Goal: Transaction & Acquisition: Purchase product/service

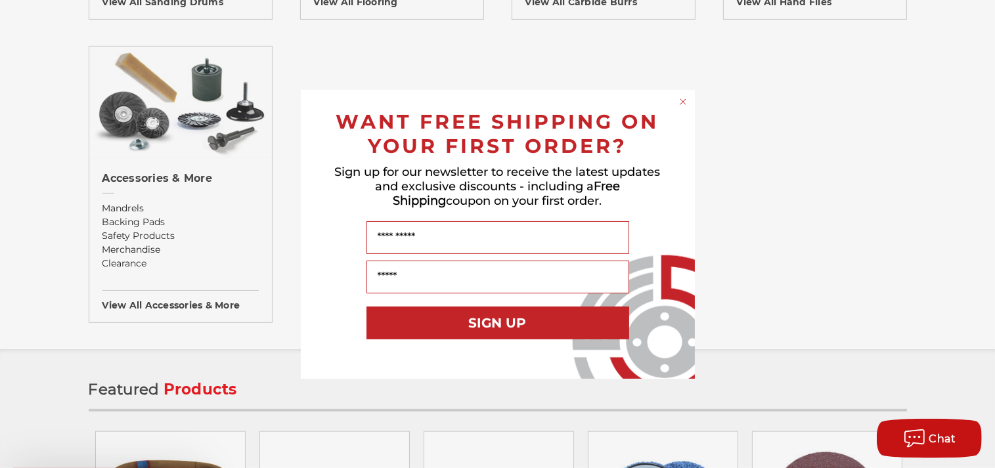
scroll to position [1456, 0]
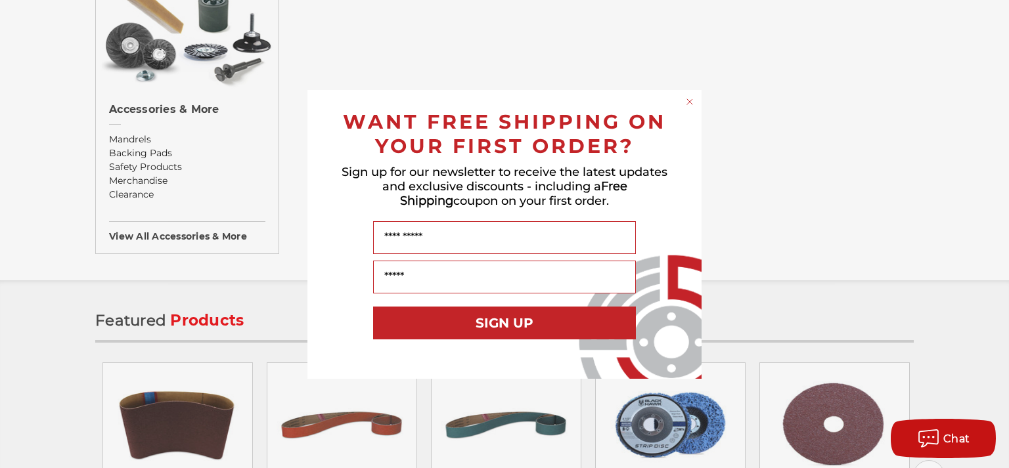
click at [689, 101] on circle "Close dialog" at bounding box center [690, 101] width 12 height 12
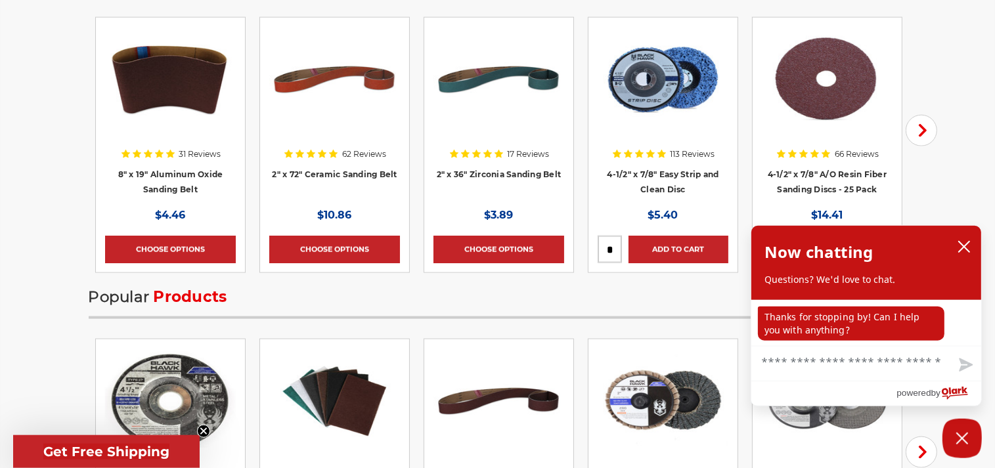
scroll to position [1803, 0]
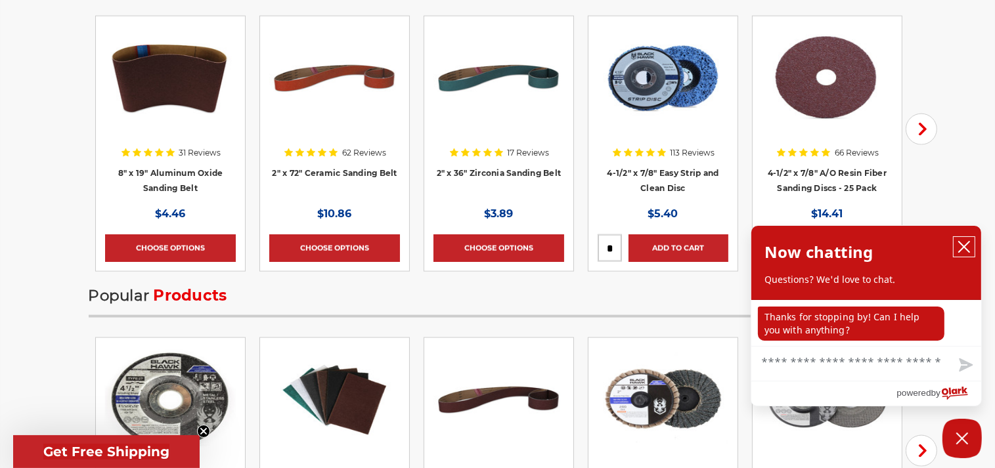
click at [964, 248] on icon "close chatbox" at bounding box center [964, 247] width 11 height 11
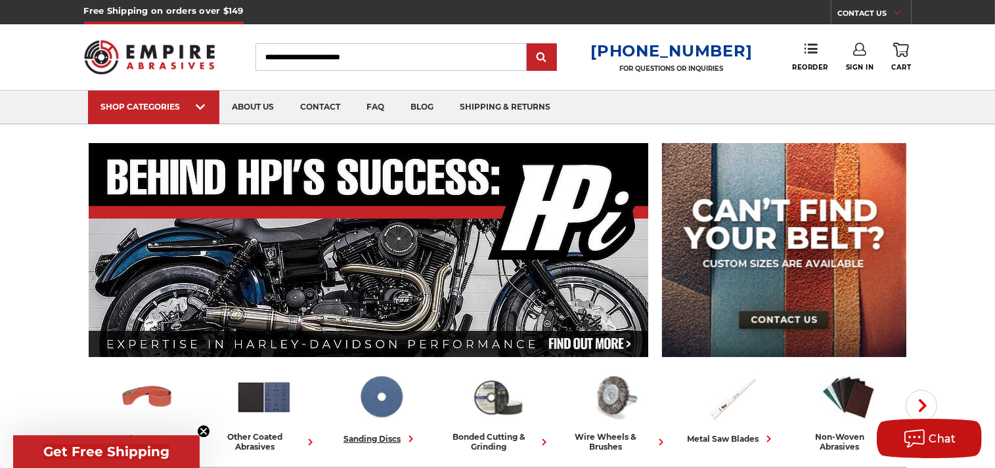
scroll to position [0, 0]
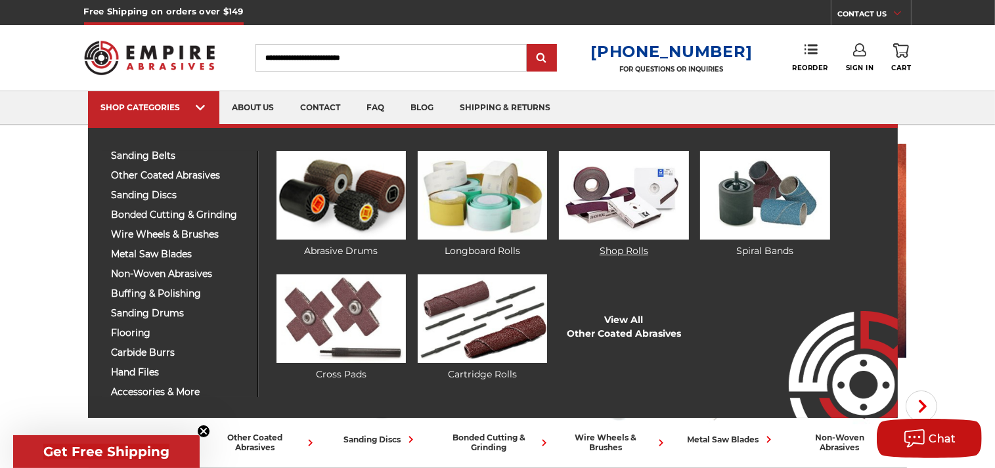
click at [608, 196] on img at bounding box center [623, 195] width 129 height 89
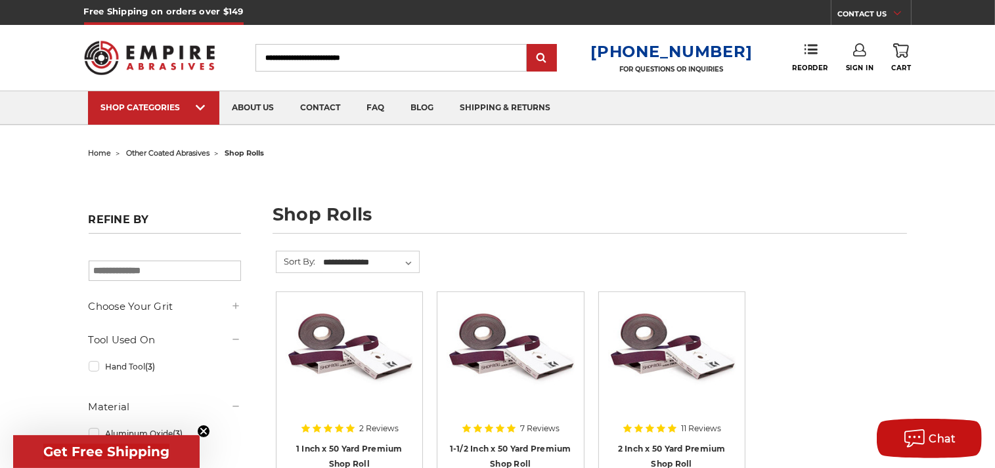
click at [313, 57] on input "Search" at bounding box center [391, 58] width 271 height 28
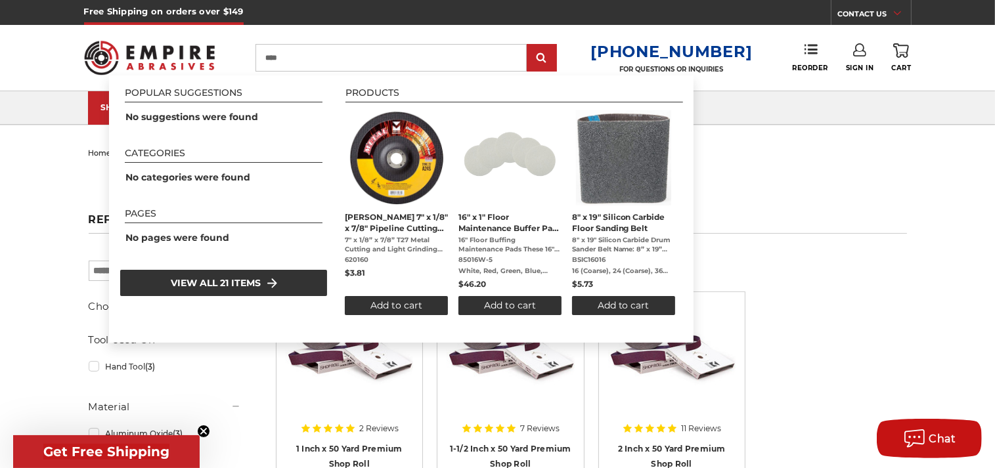
type input "*****"
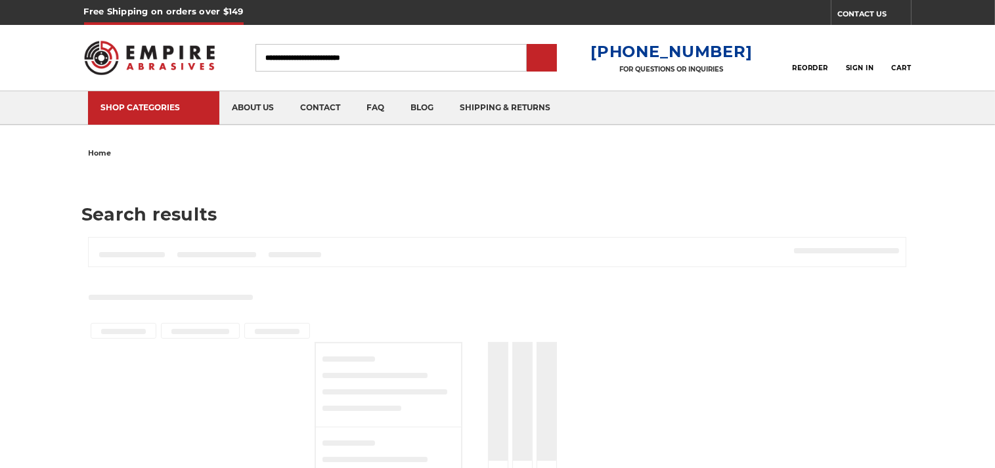
type input "*****"
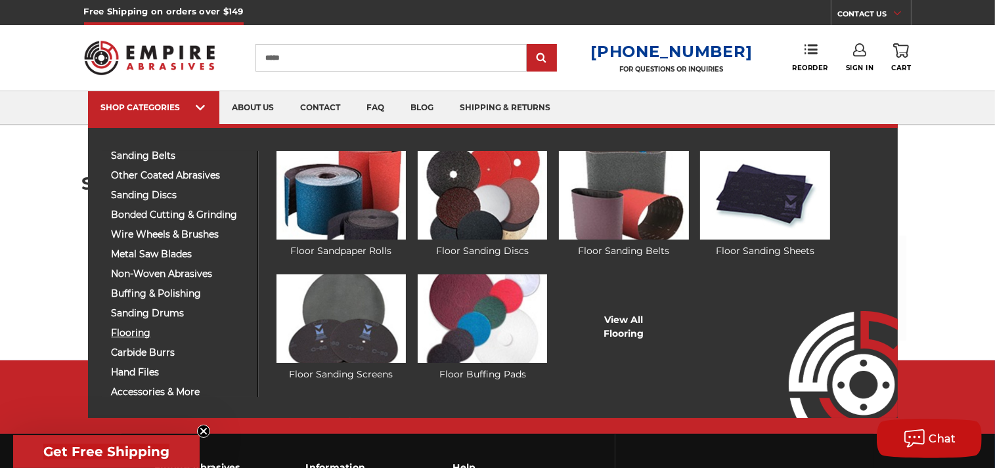
click at [130, 334] on span "flooring" at bounding box center [180, 333] width 136 height 10
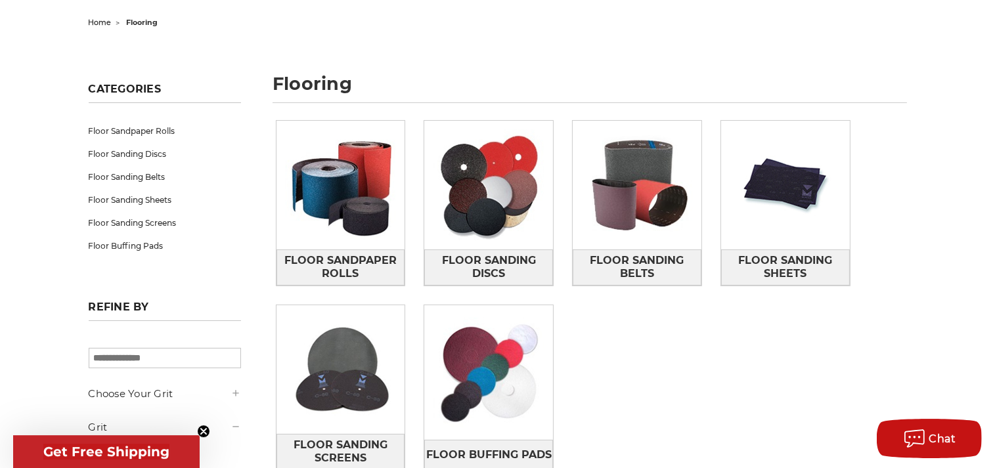
scroll to position [139, 0]
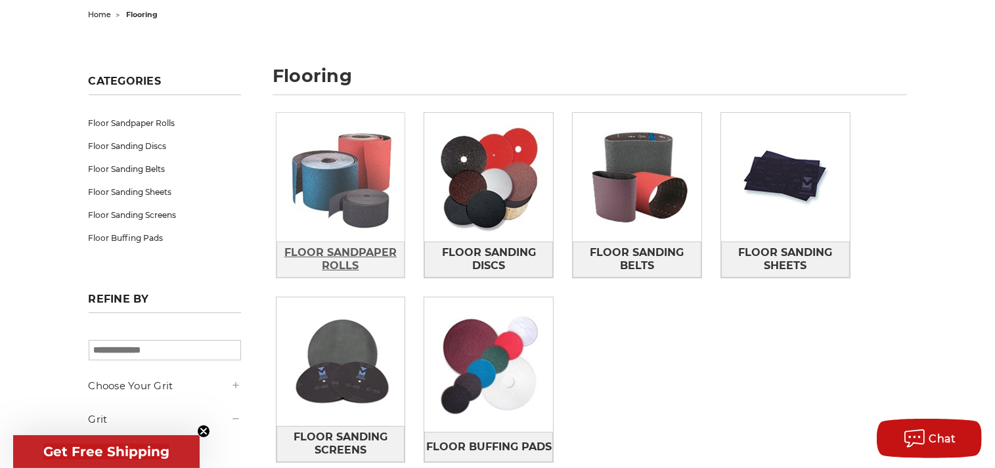
click at [333, 254] on span "Floor Sandpaper Rolls" at bounding box center [340, 259] width 127 height 35
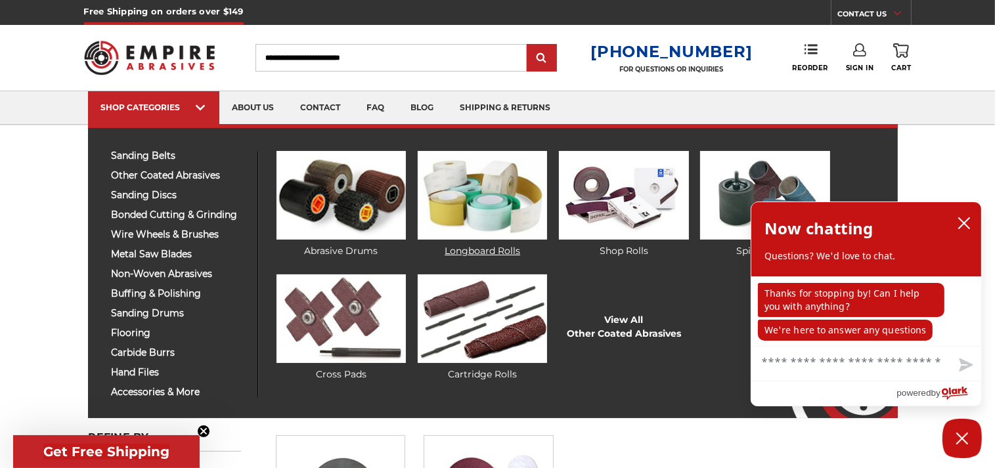
click at [470, 206] on img at bounding box center [482, 195] width 129 height 89
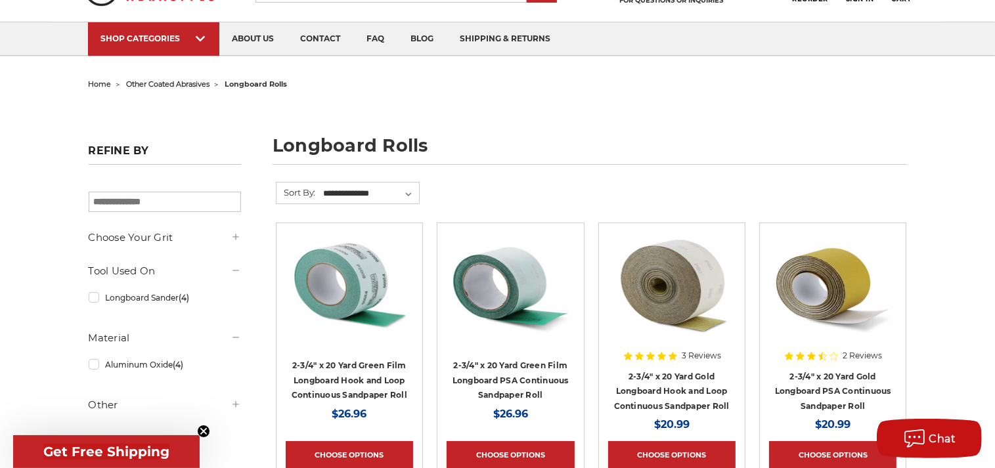
scroll to position [139, 0]
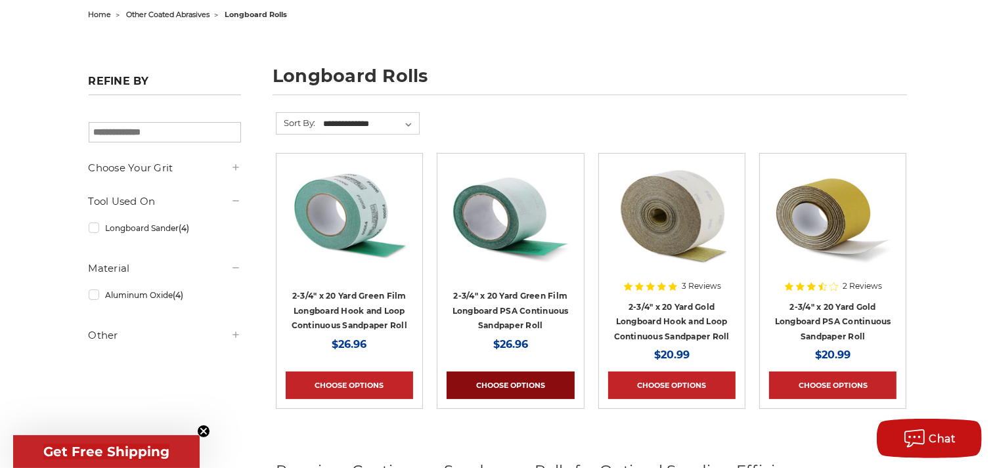
click at [501, 381] on link "Choose Options" at bounding box center [510, 386] width 127 height 28
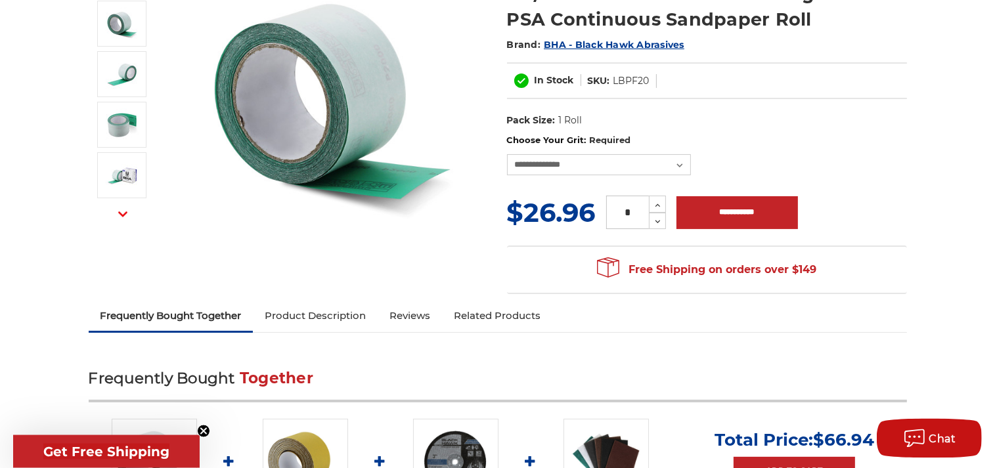
scroll to position [208, 0]
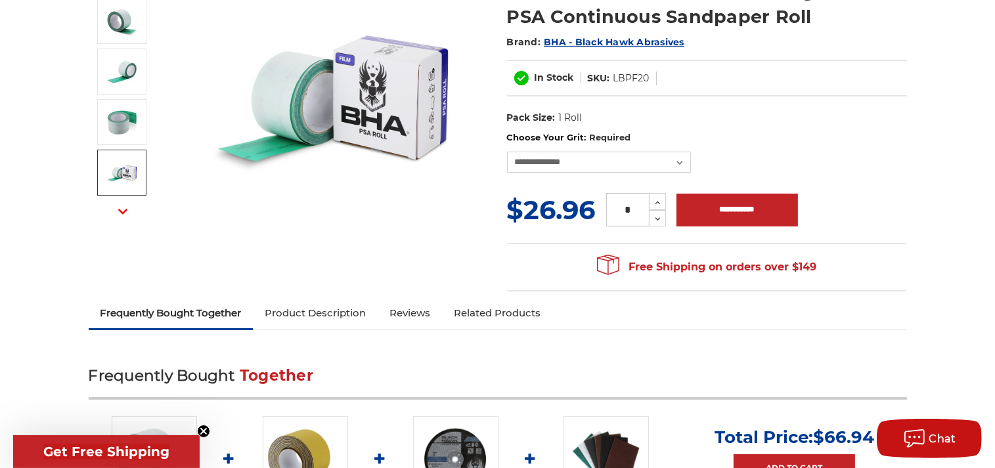
click at [120, 207] on icon "button" at bounding box center [122, 211] width 9 height 9
click at [318, 312] on link "Product Description" at bounding box center [315, 313] width 125 height 29
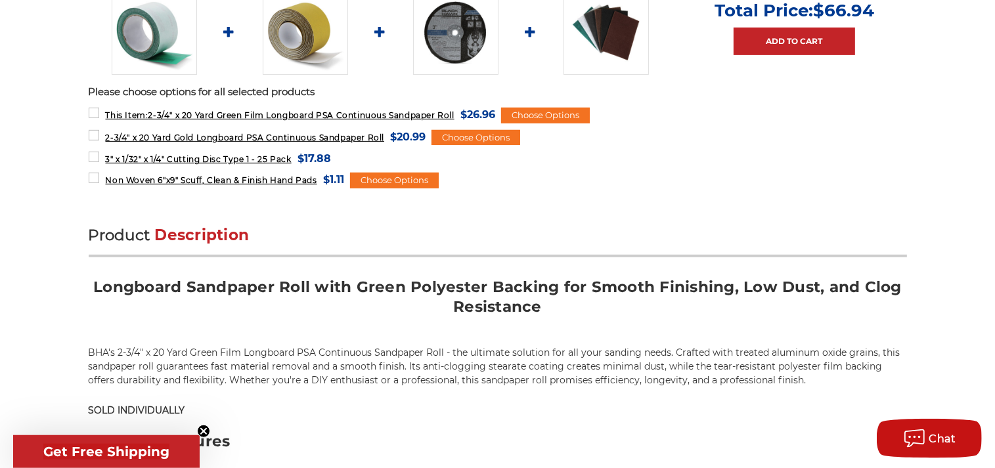
scroll to position [565, 0]
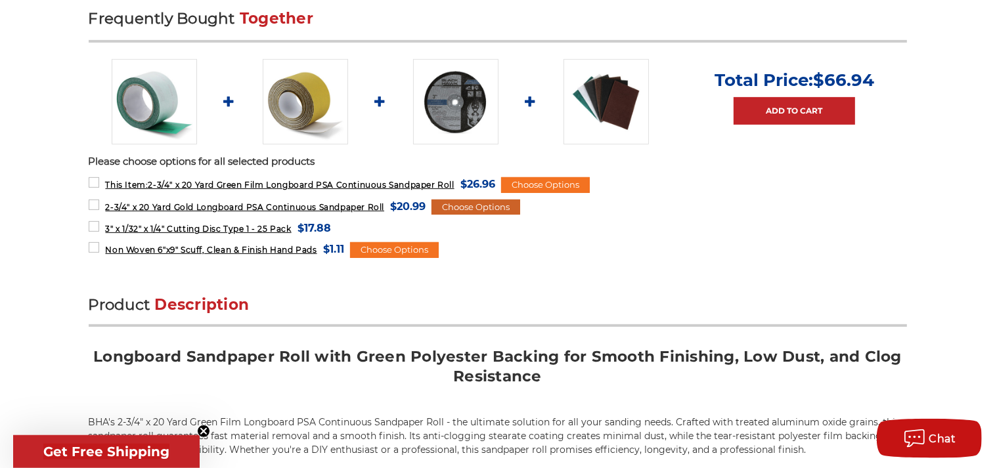
click at [472, 206] on div "Choose Options" at bounding box center [476, 208] width 89 height 16
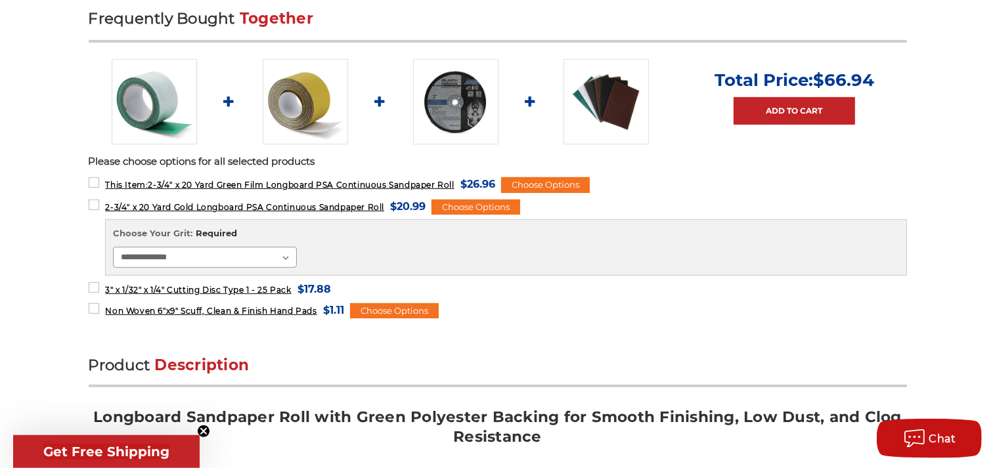
click at [284, 254] on select "**********" at bounding box center [205, 257] width 184 height 21
click option "********" at bounding box center [0, 0] width 0 height 0
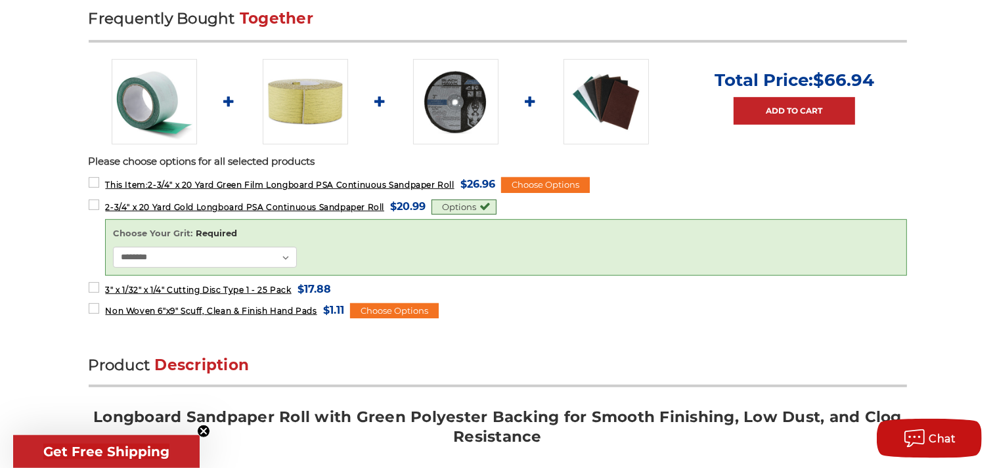
click at [463, 203] on div "Options" at bounding box center [464, 208] width 65 height 16
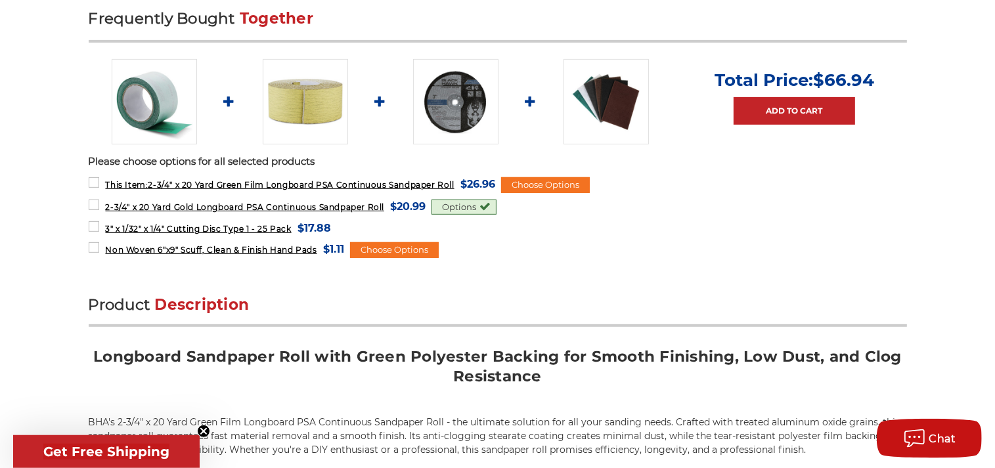
click at [469, 201] on div "Options" at bounding box center [464, 208] width 65 height 16
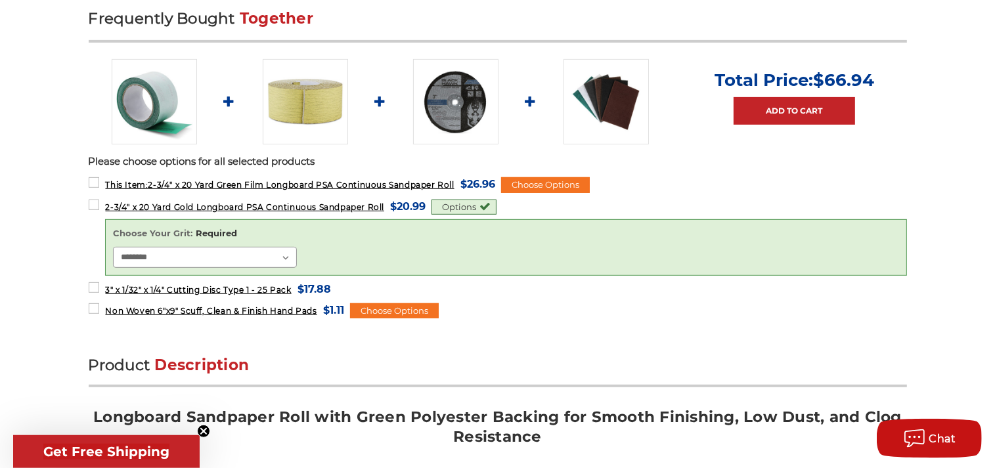
click at [113, 247] on select "**********" at bounding box center [205, 257] width 184 height 21
select select "****"
click option "********" at bounding box center [0, 0] width 0 height 0
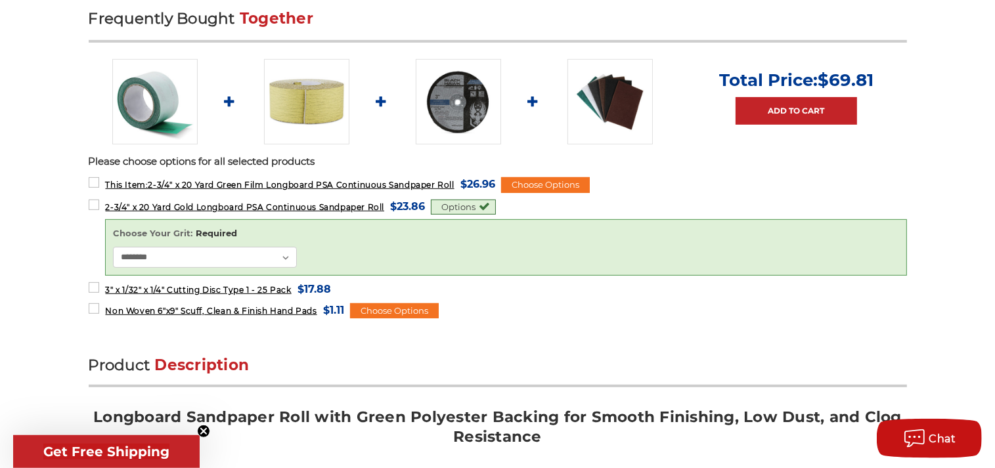
click at [476, 204] on div "Options" at bounding box center [463, 208] width 65 height 16
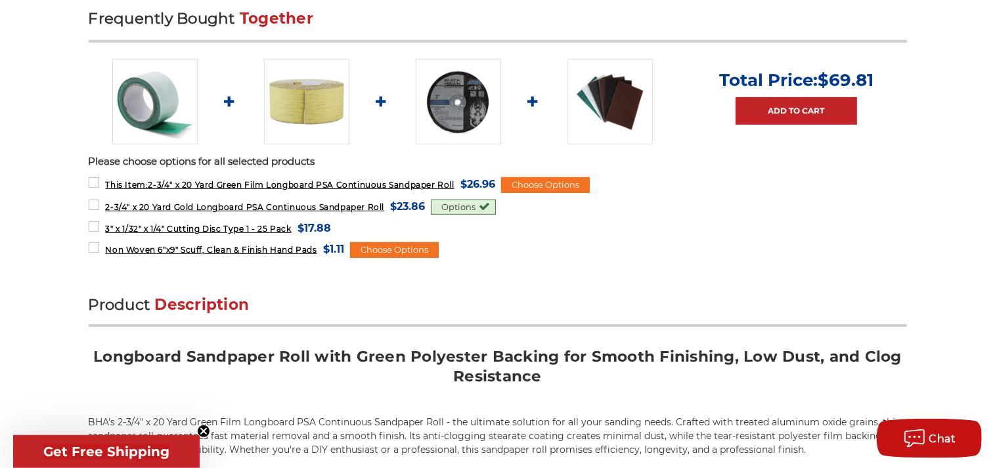
click at [468, 202] on div "Options" at bounding box center [463, 208] width 65 height 16
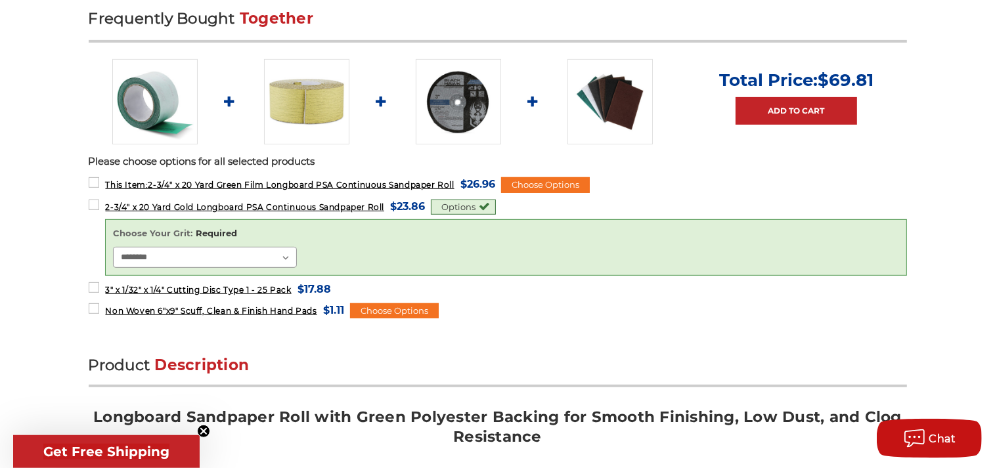
click at [113, 247] on select "**********" at bounding box center [205, 257] width 184 height 21
click at [573, 313] on form "Non Woven 6"x9" Scuff, Clean & Finish Hand Pads MSRP: Was: Now: $1.11 (You save…" at bounding box center [498, 311] width 819 height 18
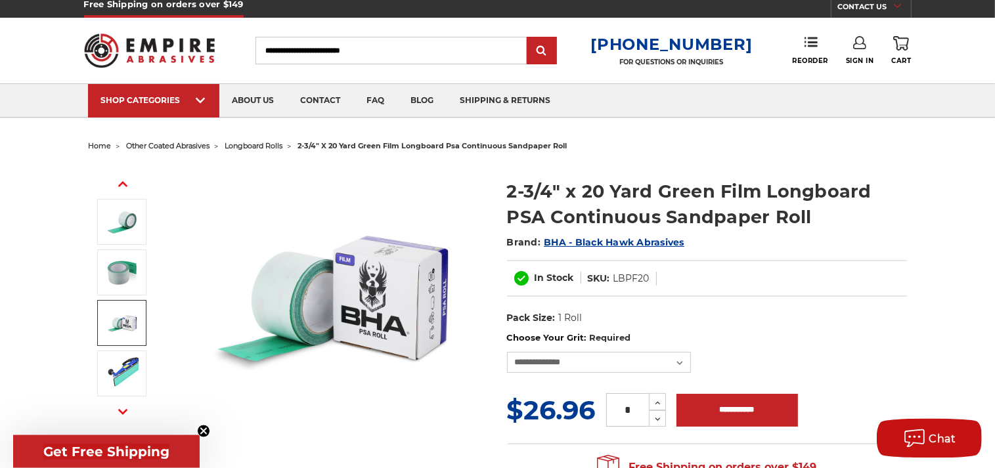
scroll to position [0, 0]
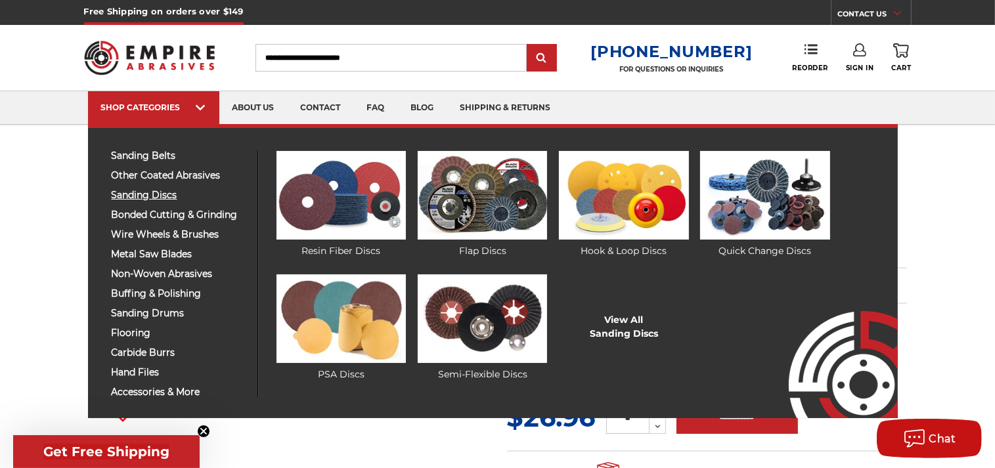
click at [138, 193] on span "sanding discs" at bounding box center [180, 196] width 136 height 10
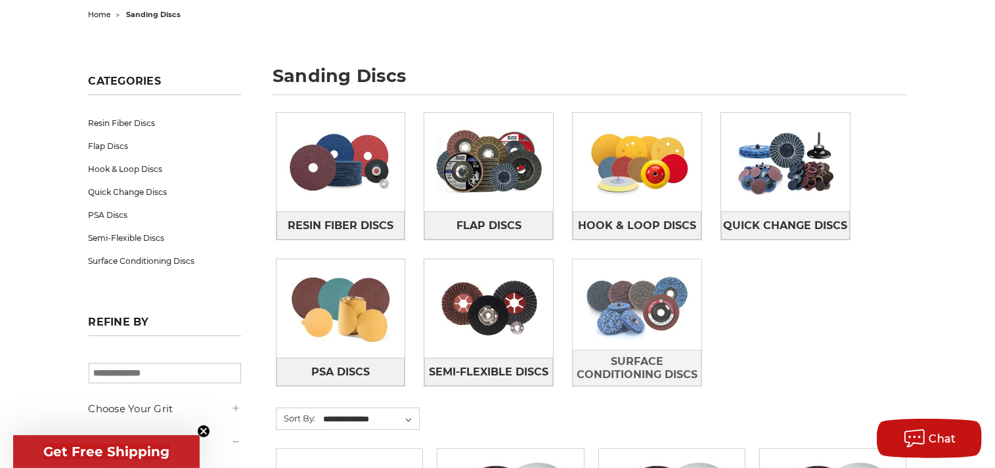
click at [621, 313] on img at bounding box center [637, 304] width 129 height 91
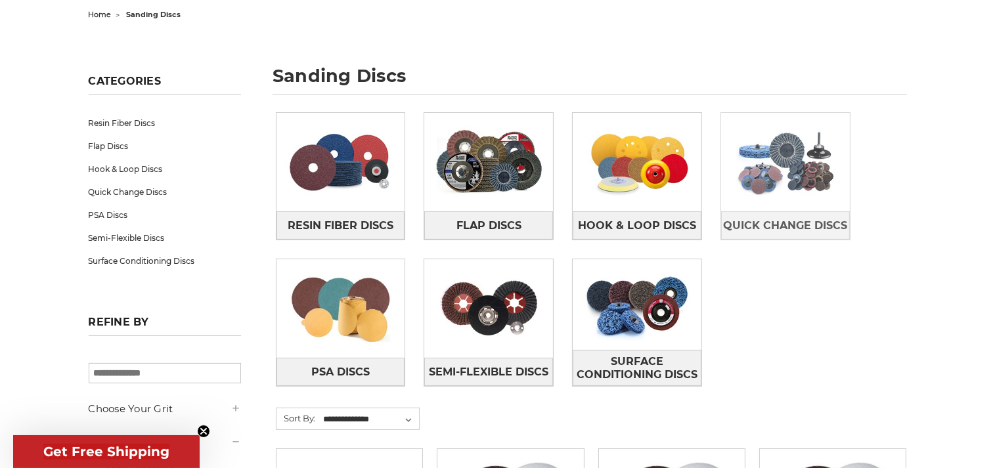
click at [773, 180] on img at bounding box center [785, 162] width 129 height 91
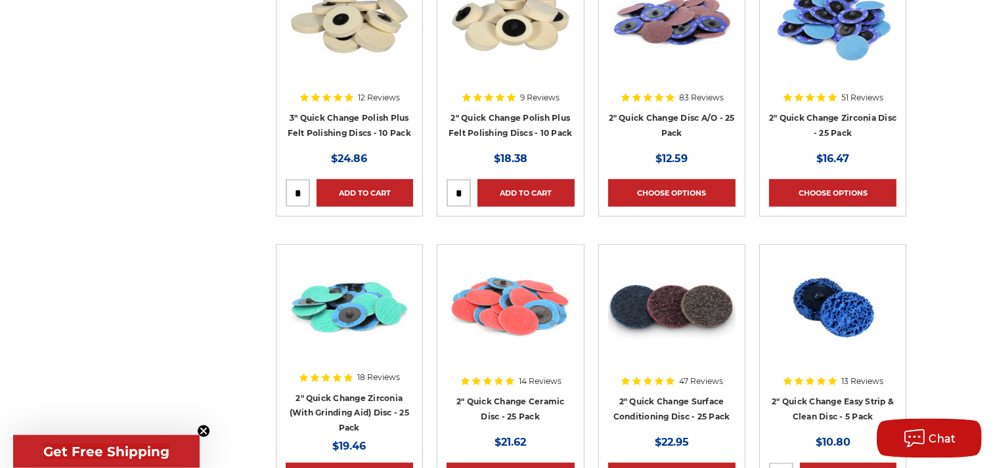
scroll to position [971, 0]
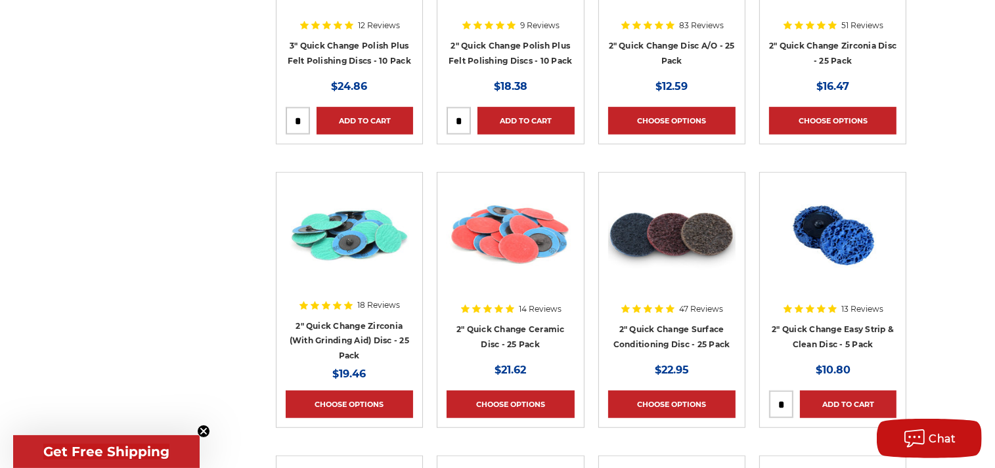
click at [660, 326] on div at bounding box center [671, 266] width 127 height 168
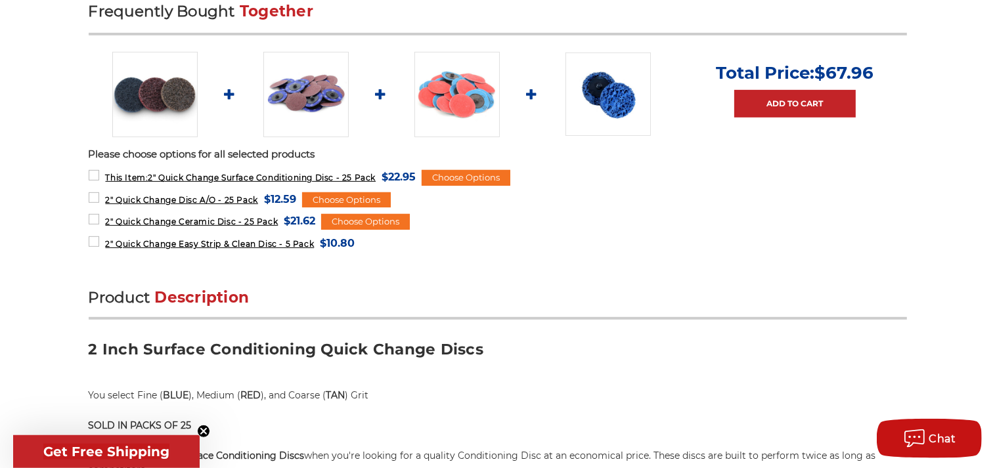
scroll to position [624, 0]
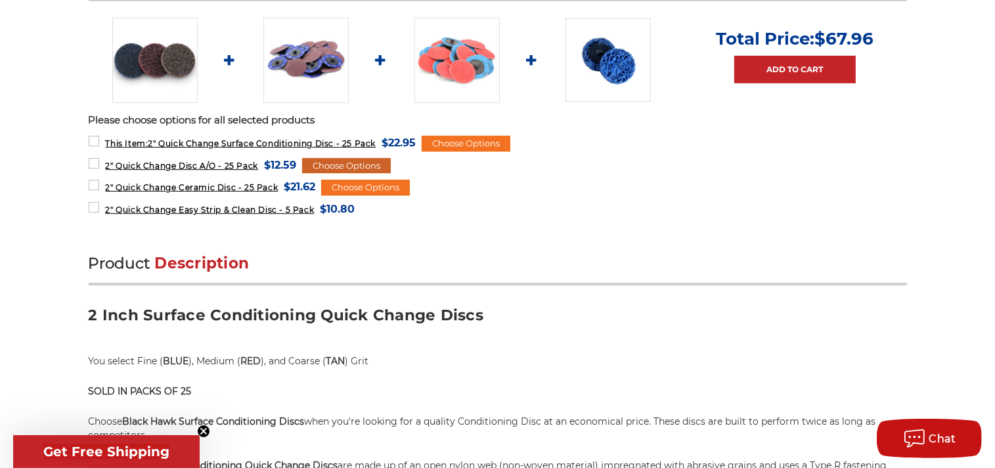
click at [345, 166] on div "Choose Options" at bounding box center [346, 166] width 89 height 16
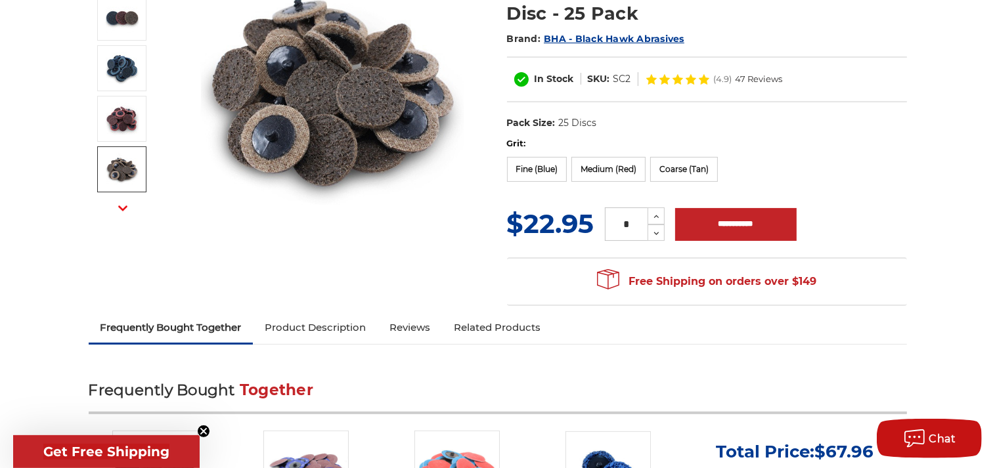
scroll to position [208, 0]
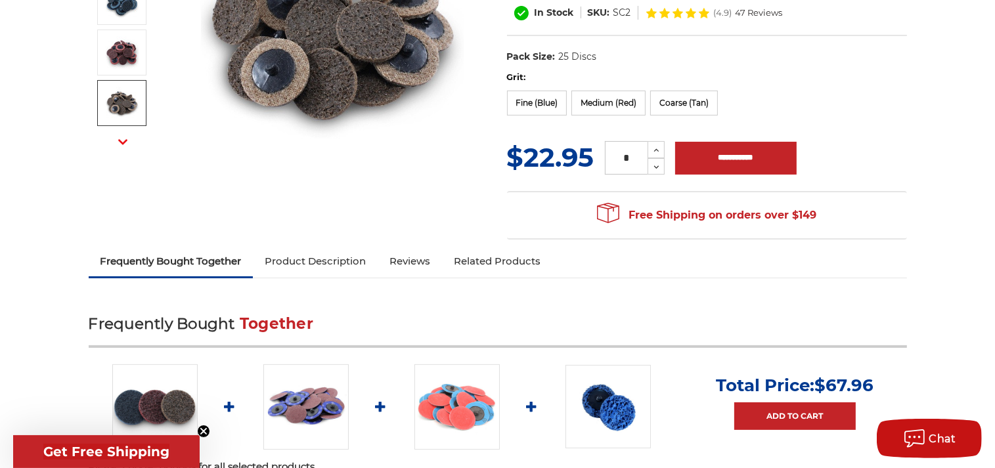
click at [322, 263] on link "Product Description" at bounding box center [315, 261] width 125 height 29
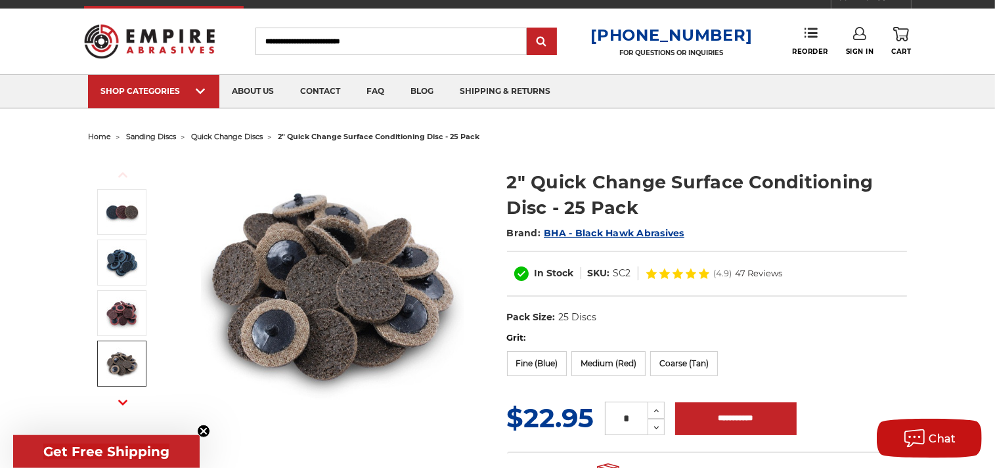
scroll to position [0, 0]
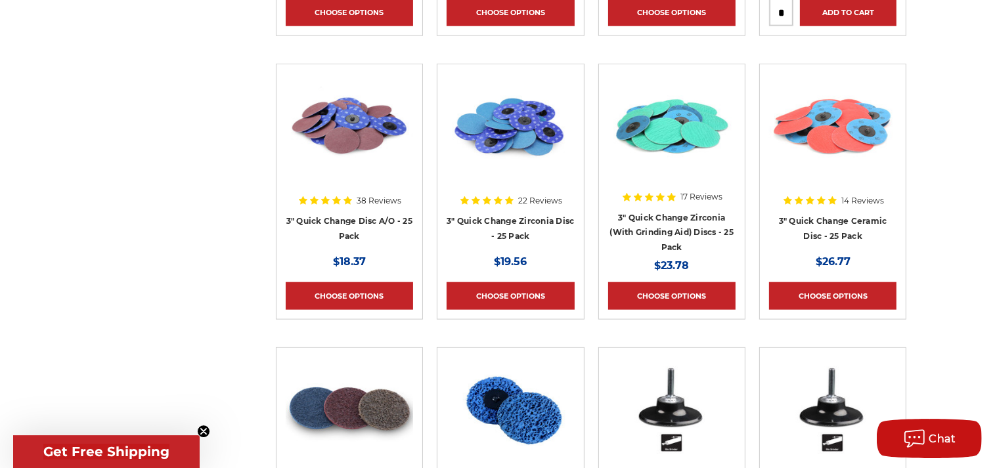
scroll to position [1387, 0]
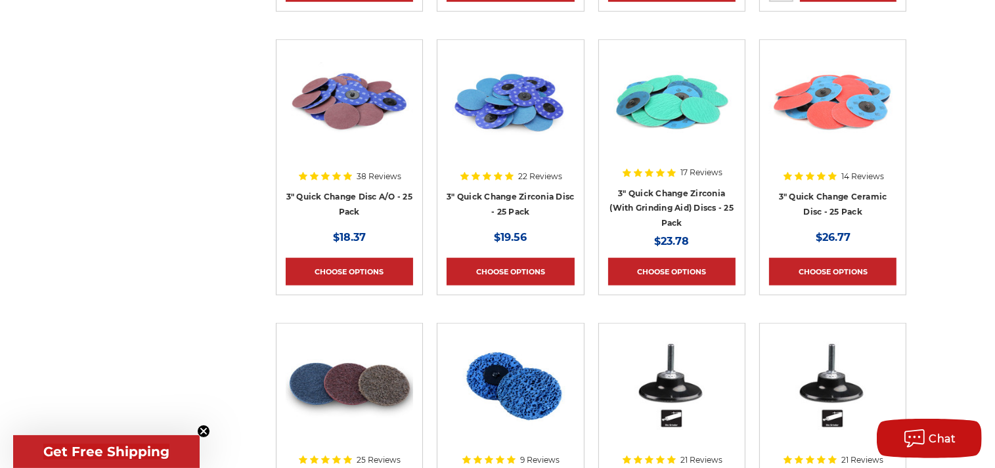
click at [344, 194] on div at bounding box center [349, 133] width 127 height 168
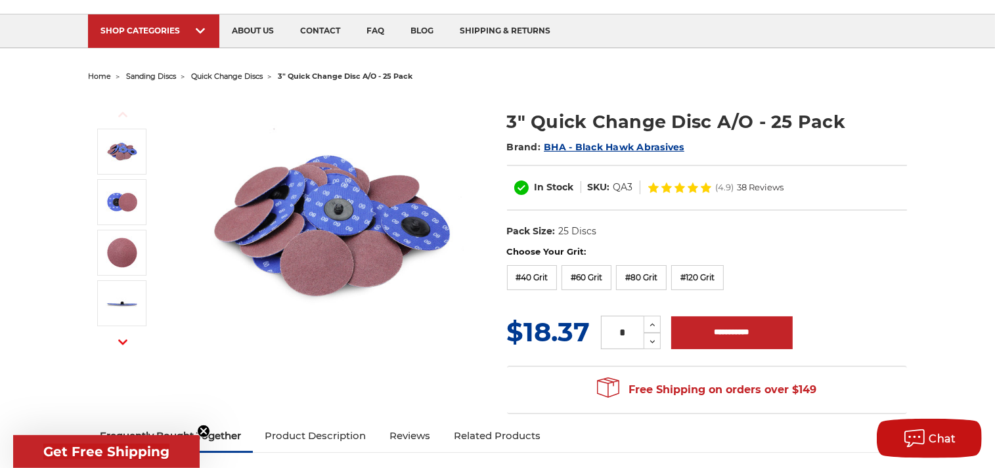
scroll to position [139, 0]
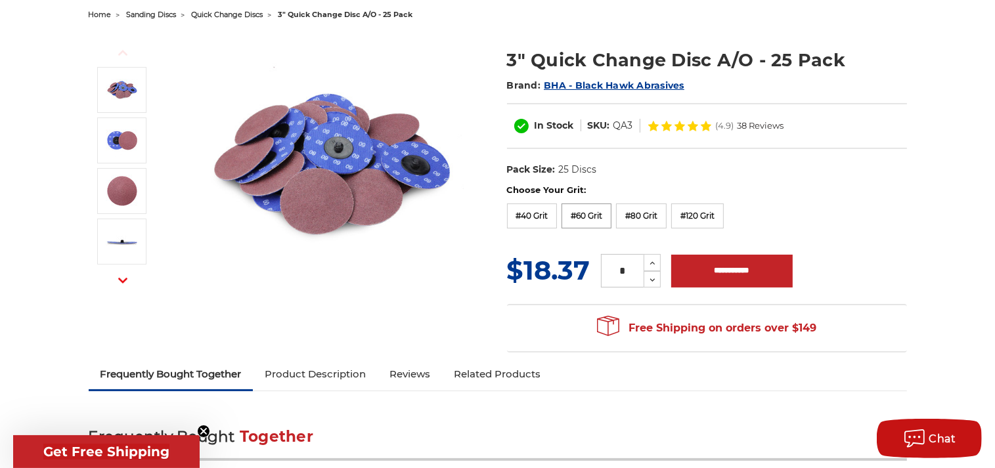
click at [585, 214] on label "#60 Grit" at bounding box center [587, 216] width 50 height 25
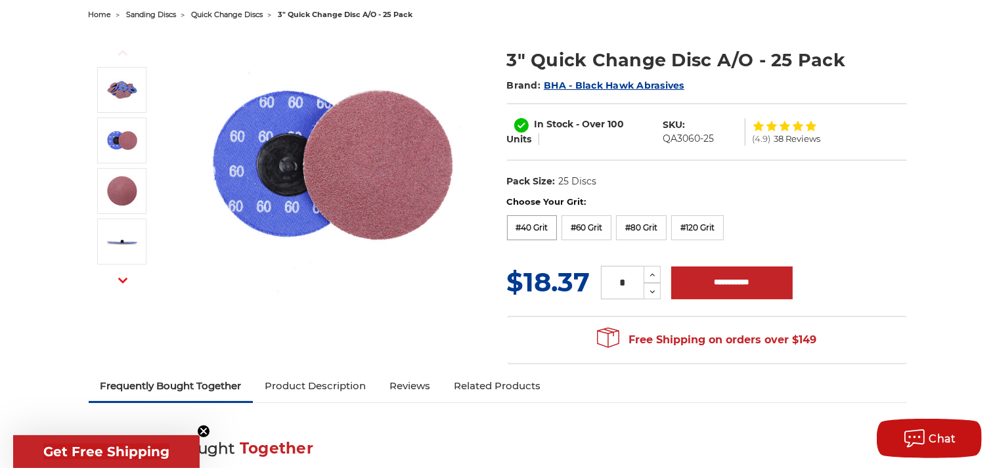
click at [523, 227] on label "#40 Grit" at bounding box center [532, 227] width 51 height 25
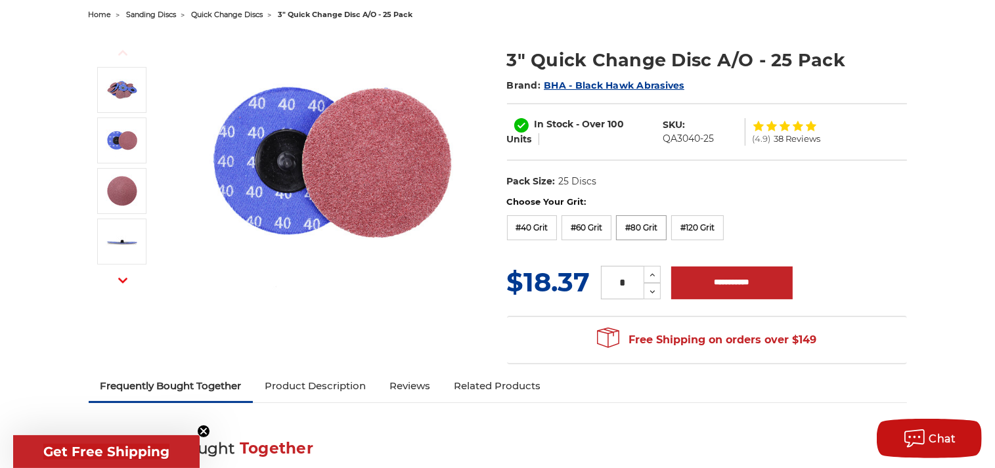
click at [645, 225] on label "#80 Grit" at bounding box center [641, 227] width 51 height 25
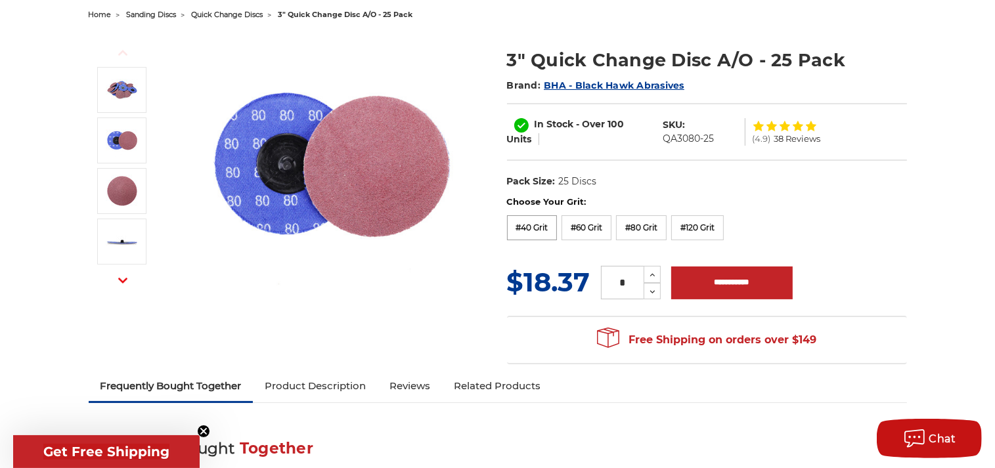
click at [528, 227] on label "#40 Grit" at bounding box center [532, 227] width 51 height 25
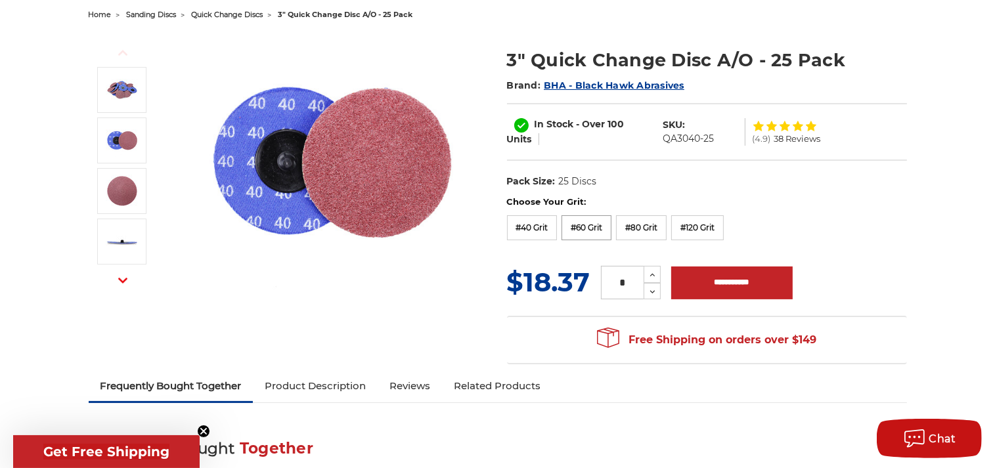
click at [587, 225] on label "#60 Grit" at bounding box center [587, 227] width 50 height 25
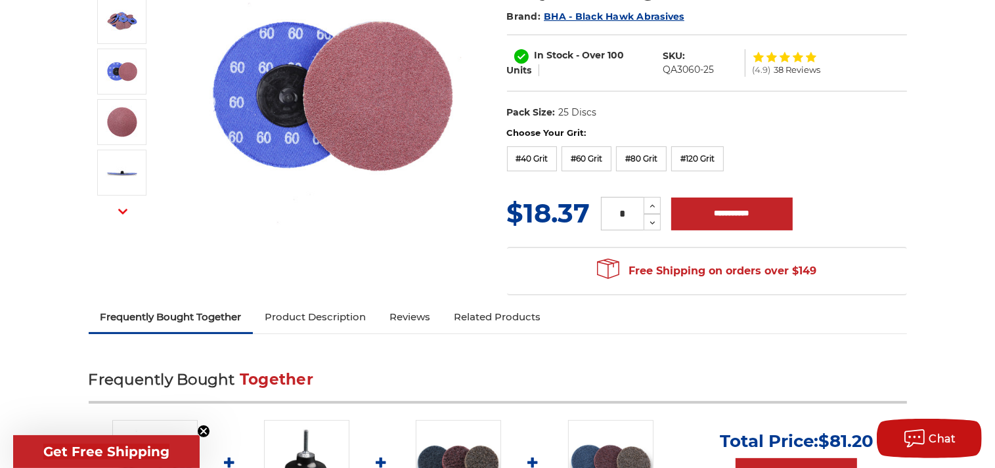
scroll to position [0, 0]
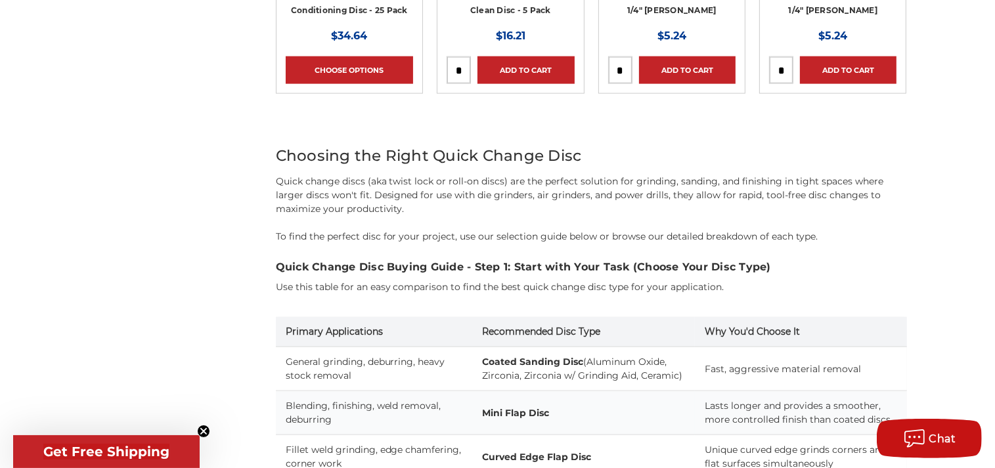
scroll to position [1595, 0]
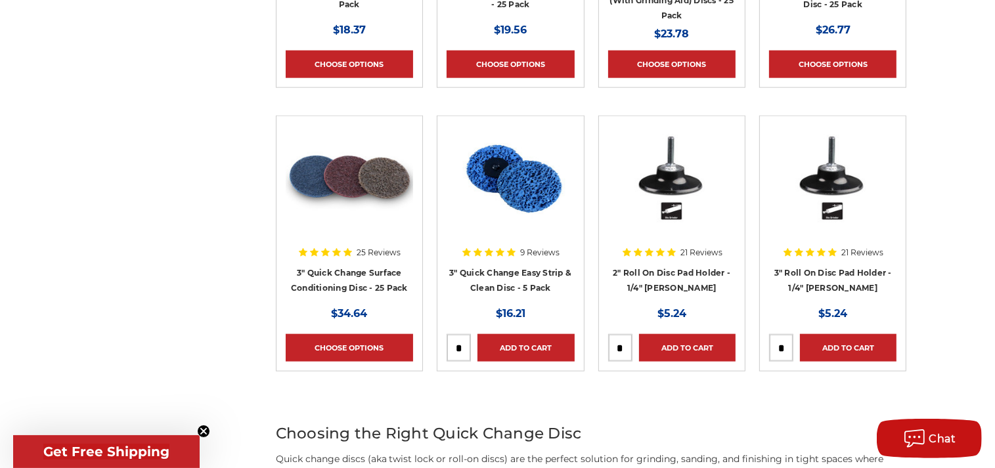
click at [332, 279] on div at bounding box center [349, 209] width 127 height 168
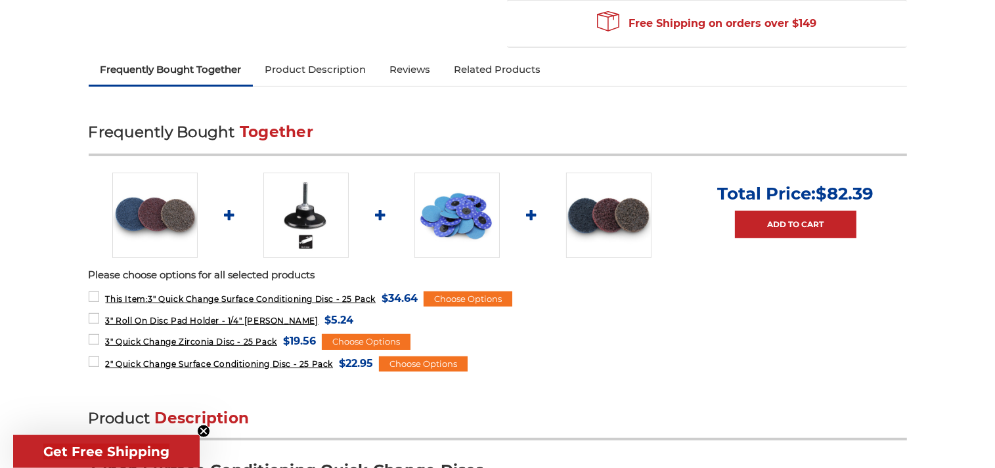
scroll to position [485, 0]
